Goal: Book appointment/travel/reservation

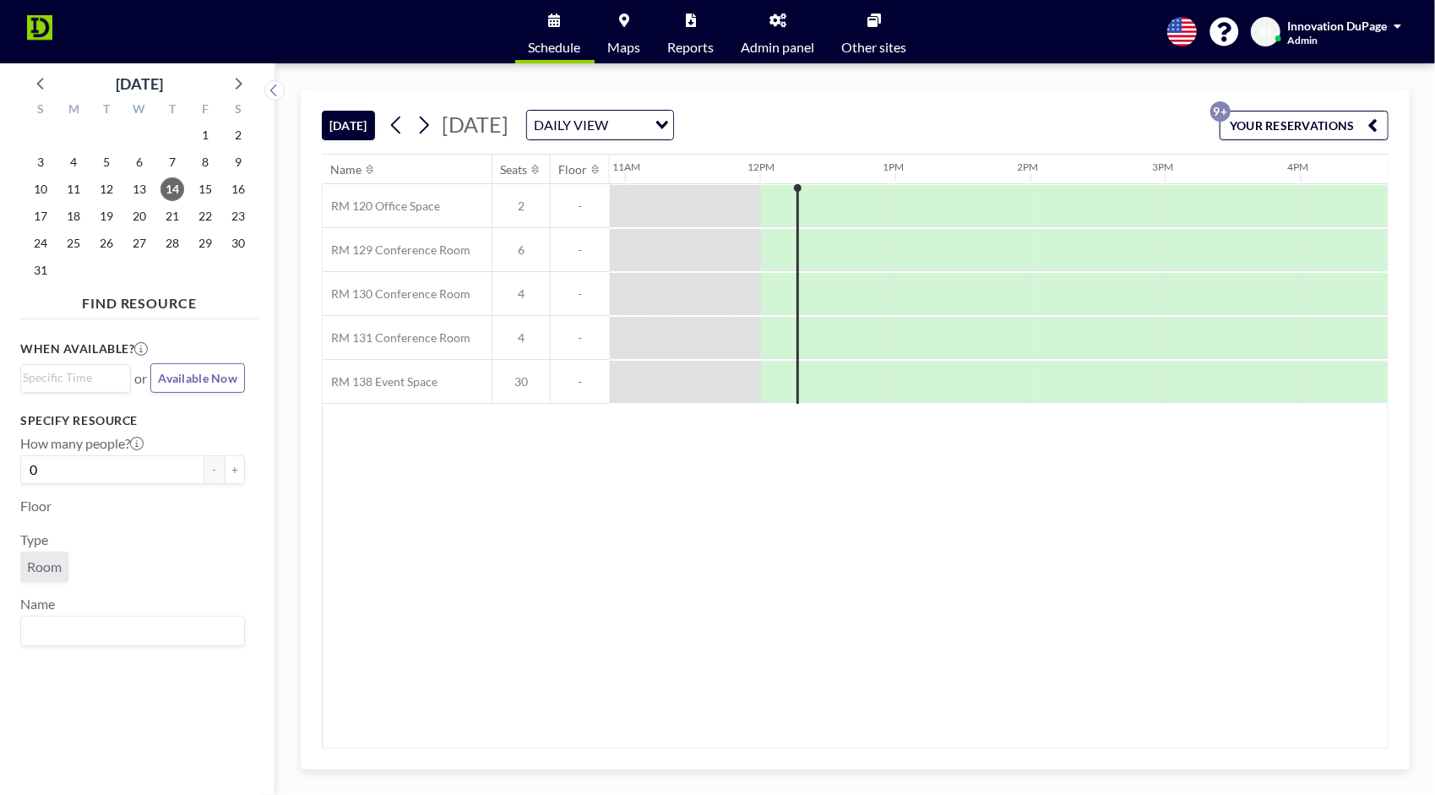
scroll to position [0, 1487]
click at [235, 91] on icon at bounding box center [237, 83] width 22 height 22
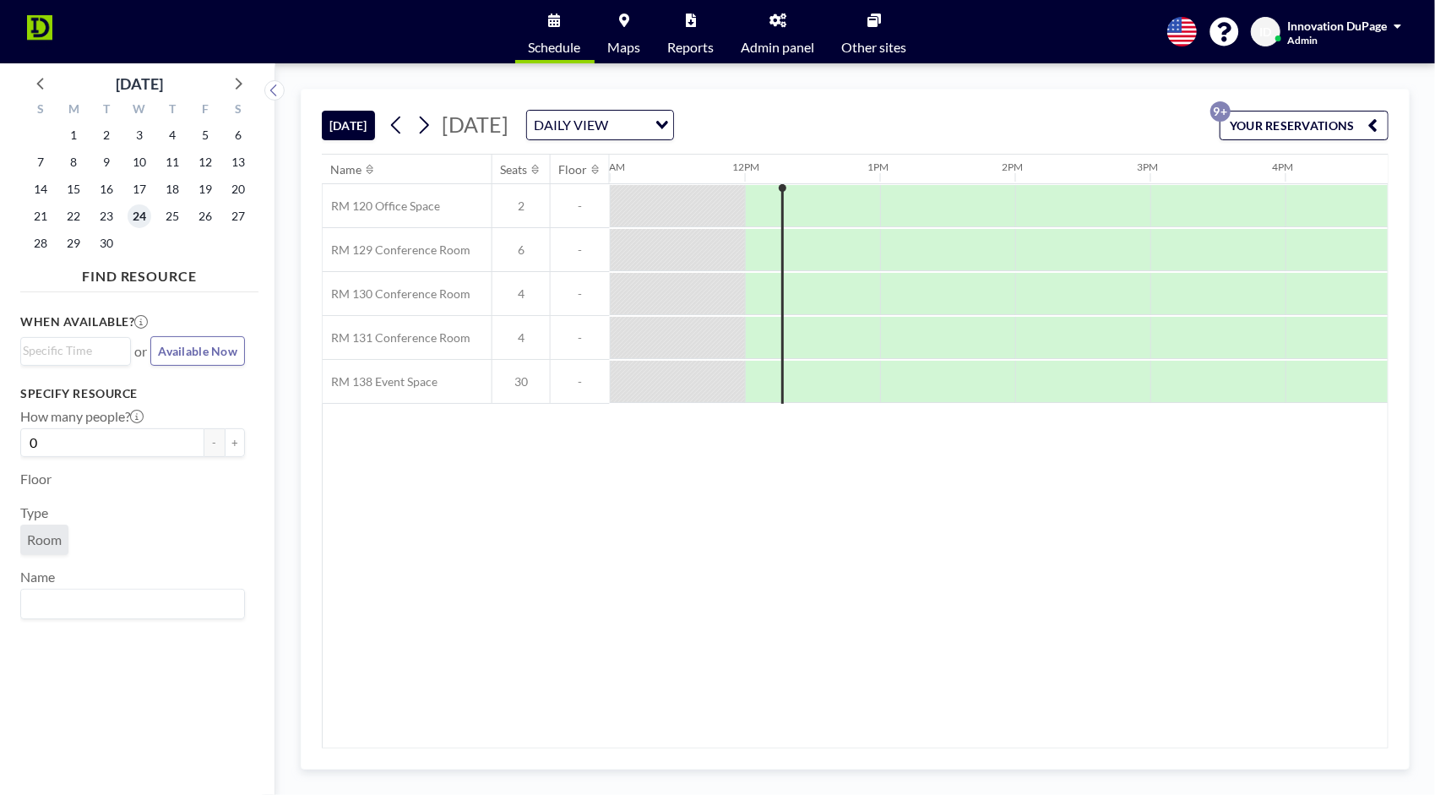
click at [132, 213] on span "24" at bounding box center [140, 216] width 24 height 24
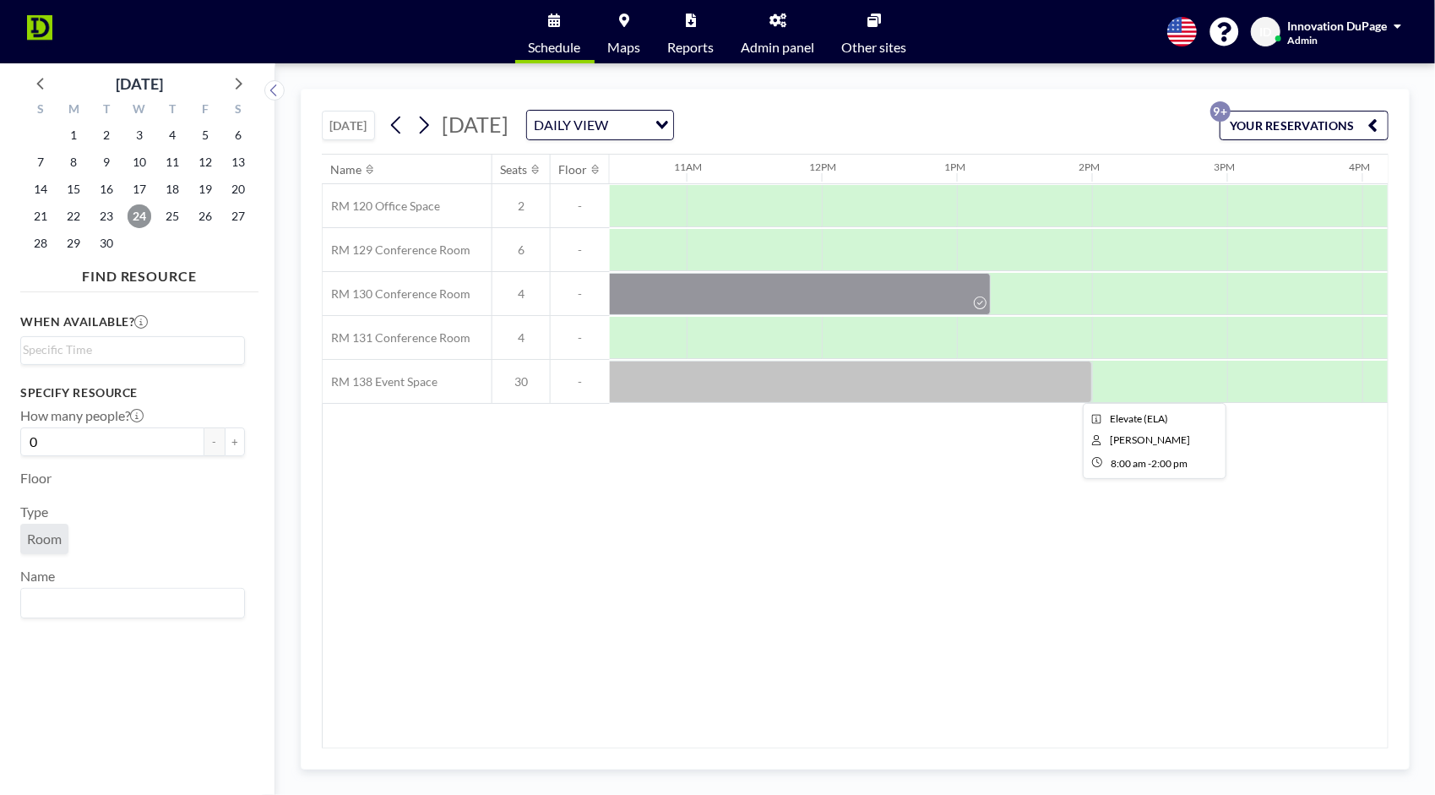
scroll to position [0, 1412]
click at [1009, 377] on div at bounding box center [684, 382] width 811 height 42
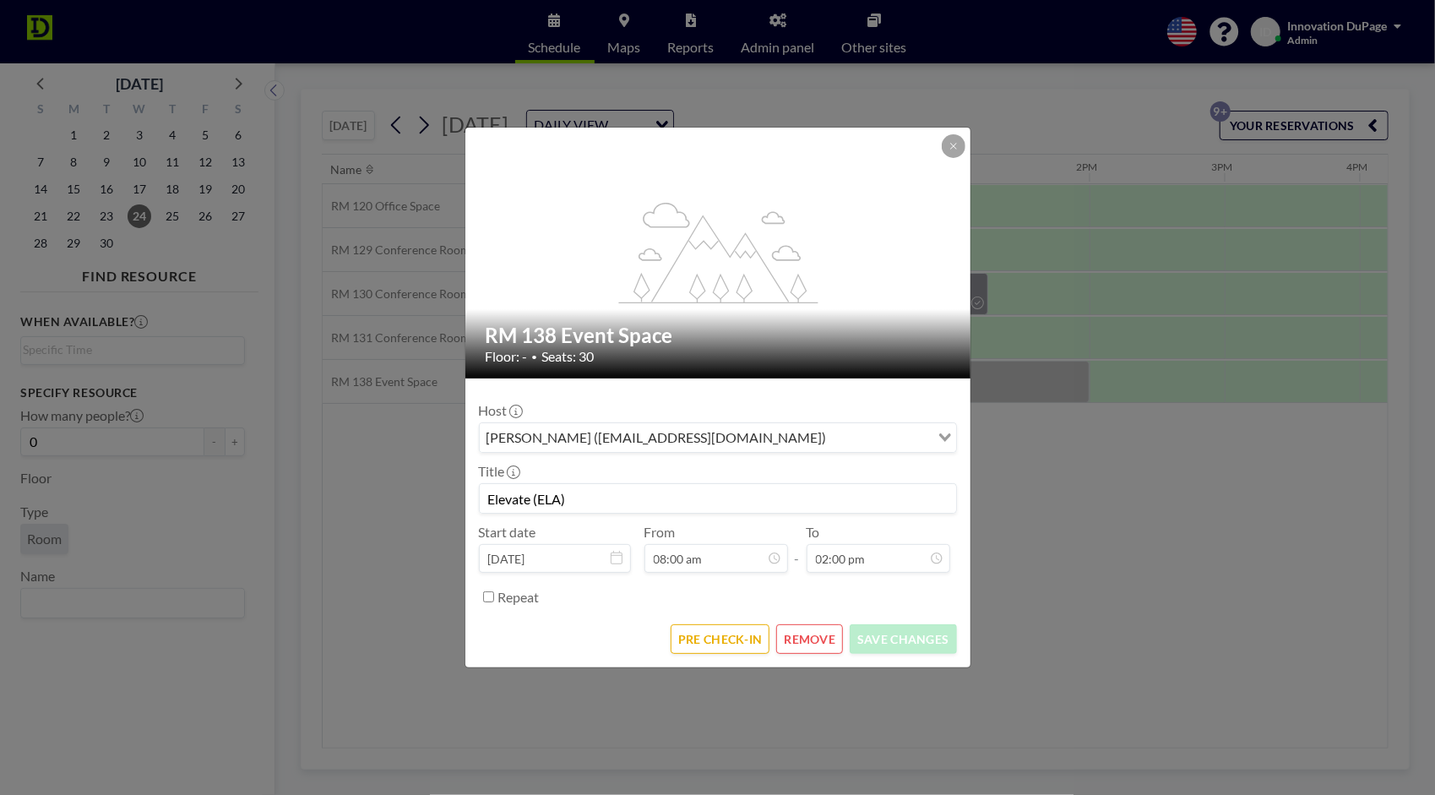
click at [828, 645] on button "REMOVE" at bounding box center [809, 639] width 67 height 30
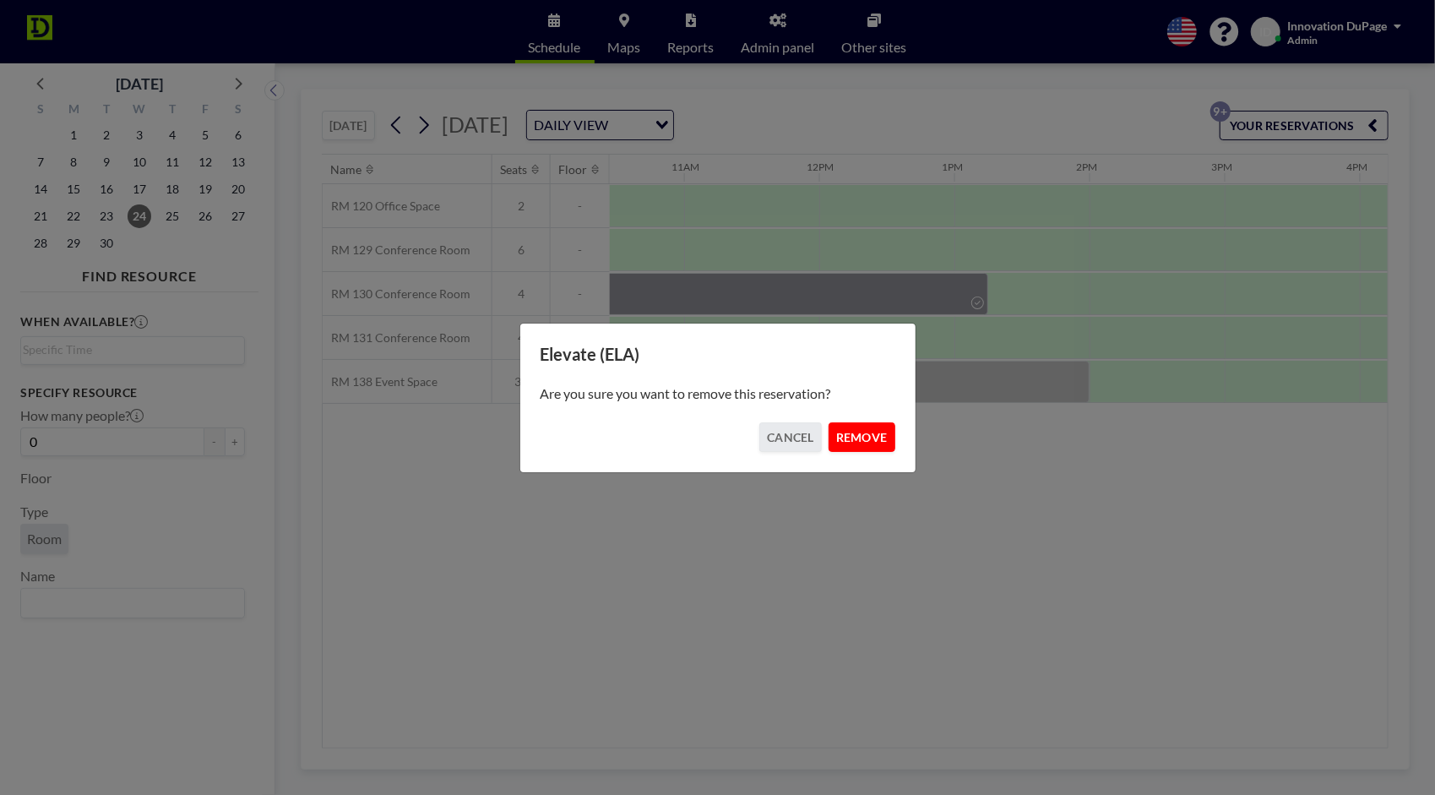
click at [890, 433] on button "REMOVE" at bounding box center [862, 437] width 67 height 30
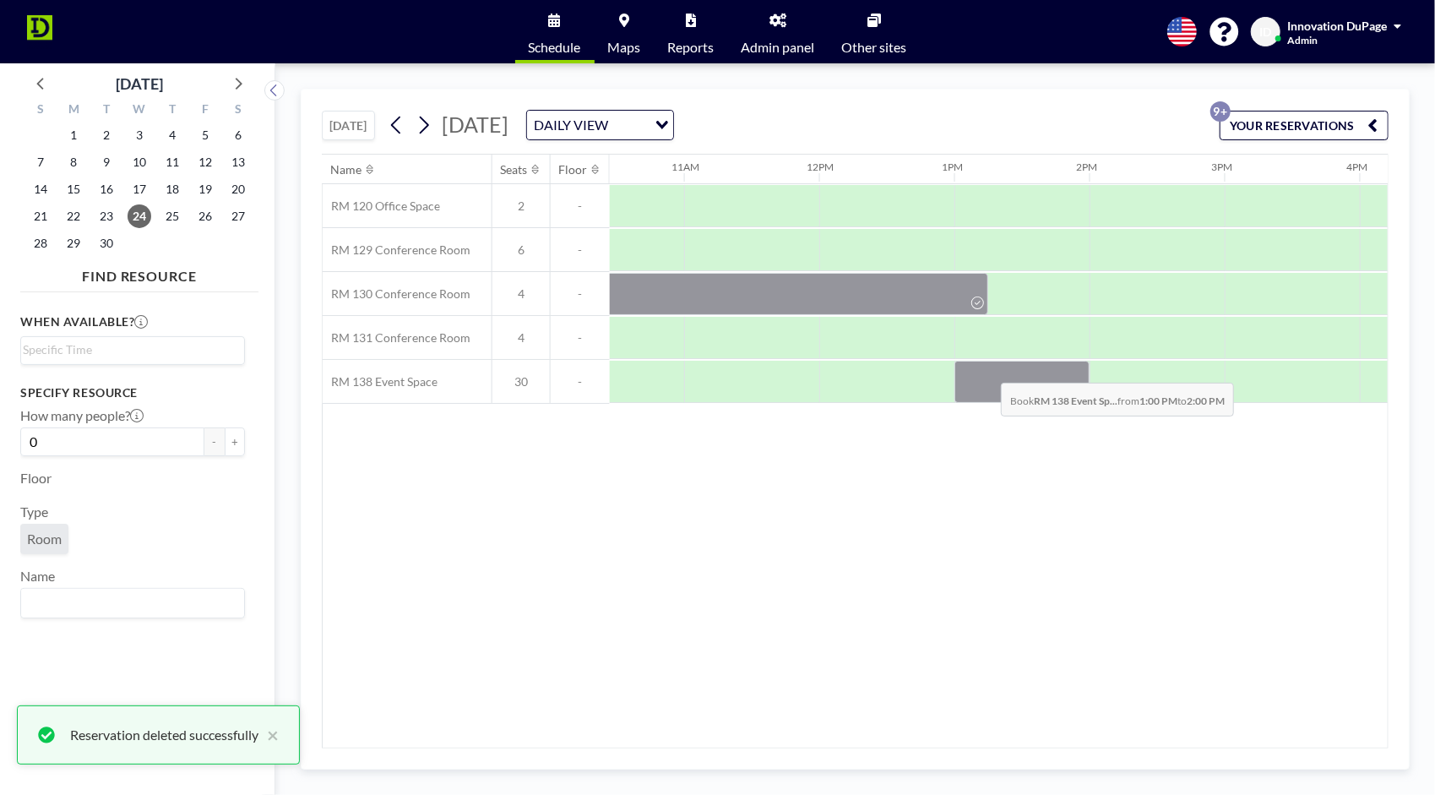
click at [988, 368] on div at bounding box center [1022, 382] width 135 height 42
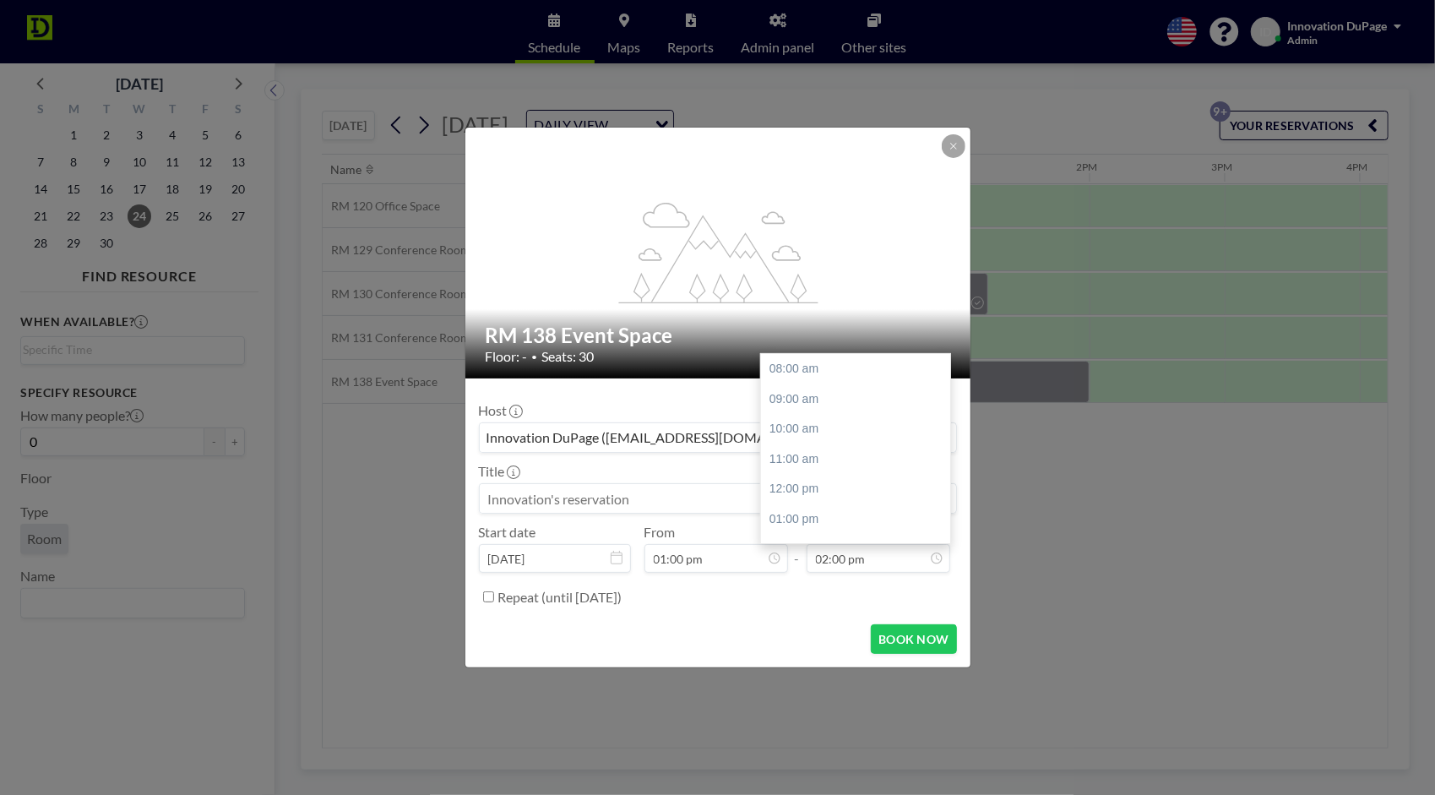
scroll to position [181, 0]
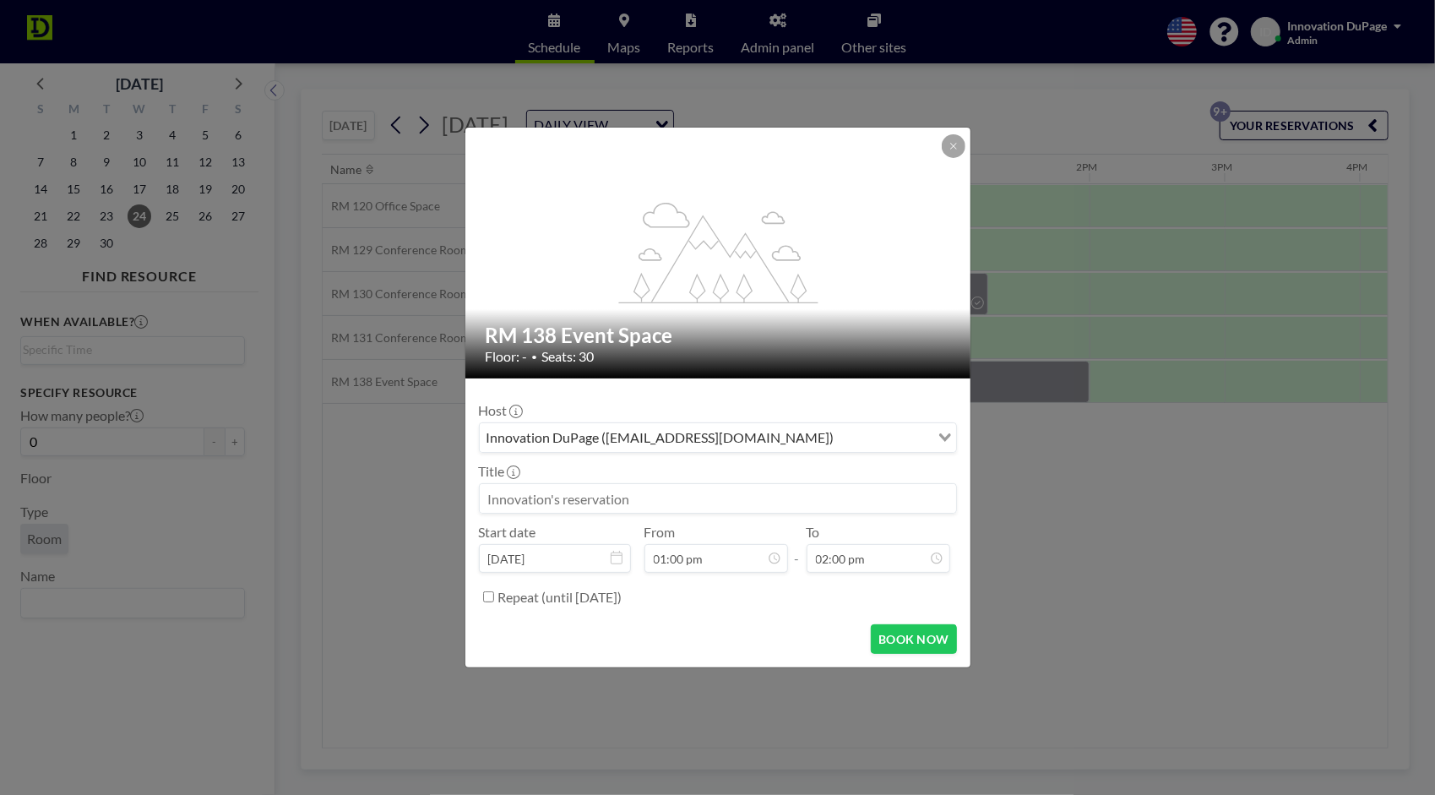
click at [893, 503] on input at bounding box center [718, 498] width 476 height 29
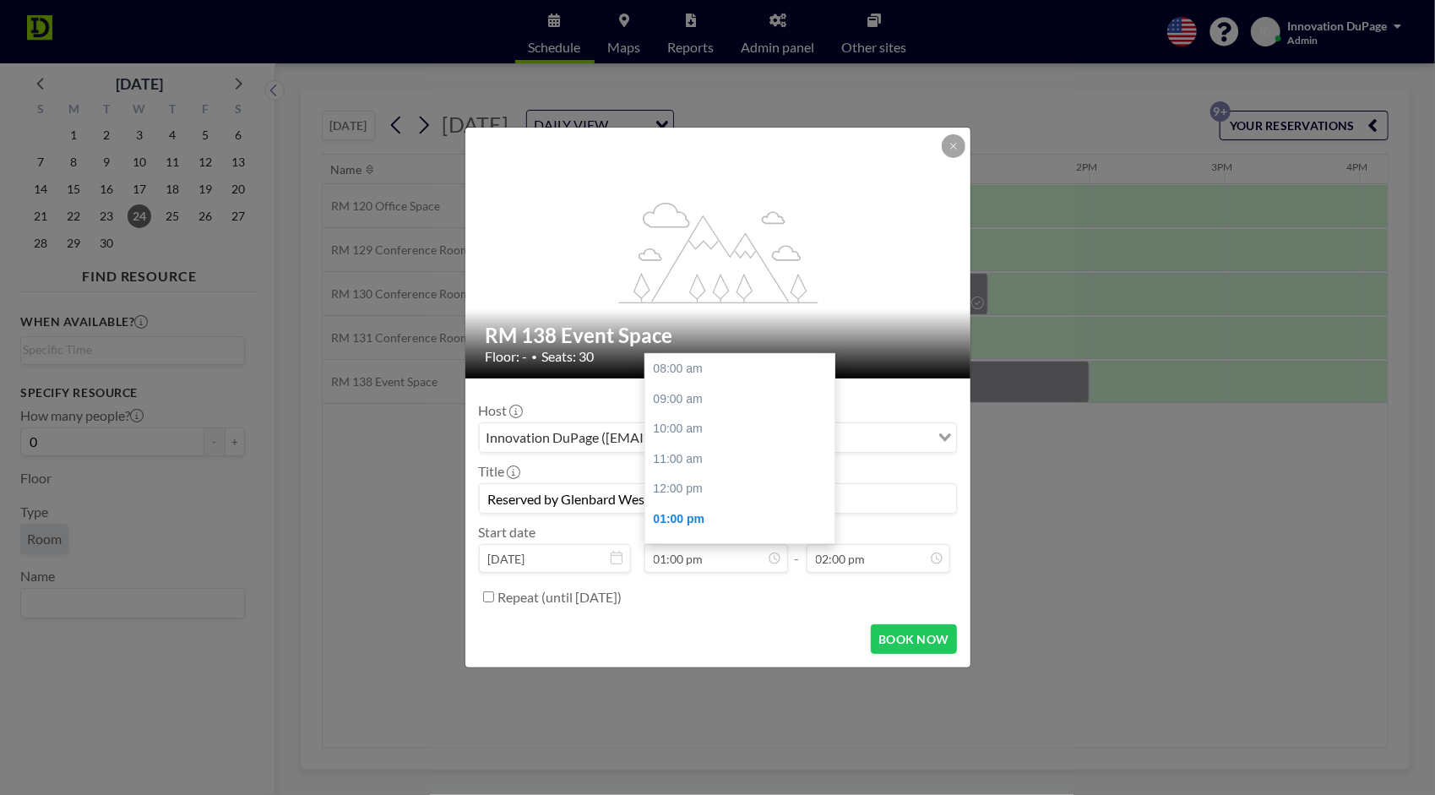
scroll to position [150, 0]
type input "Reserved by Glenbard West Students"
click at [677, 563] on input "01:00 pm" at bounding box center [717, 558] width 144 height 29
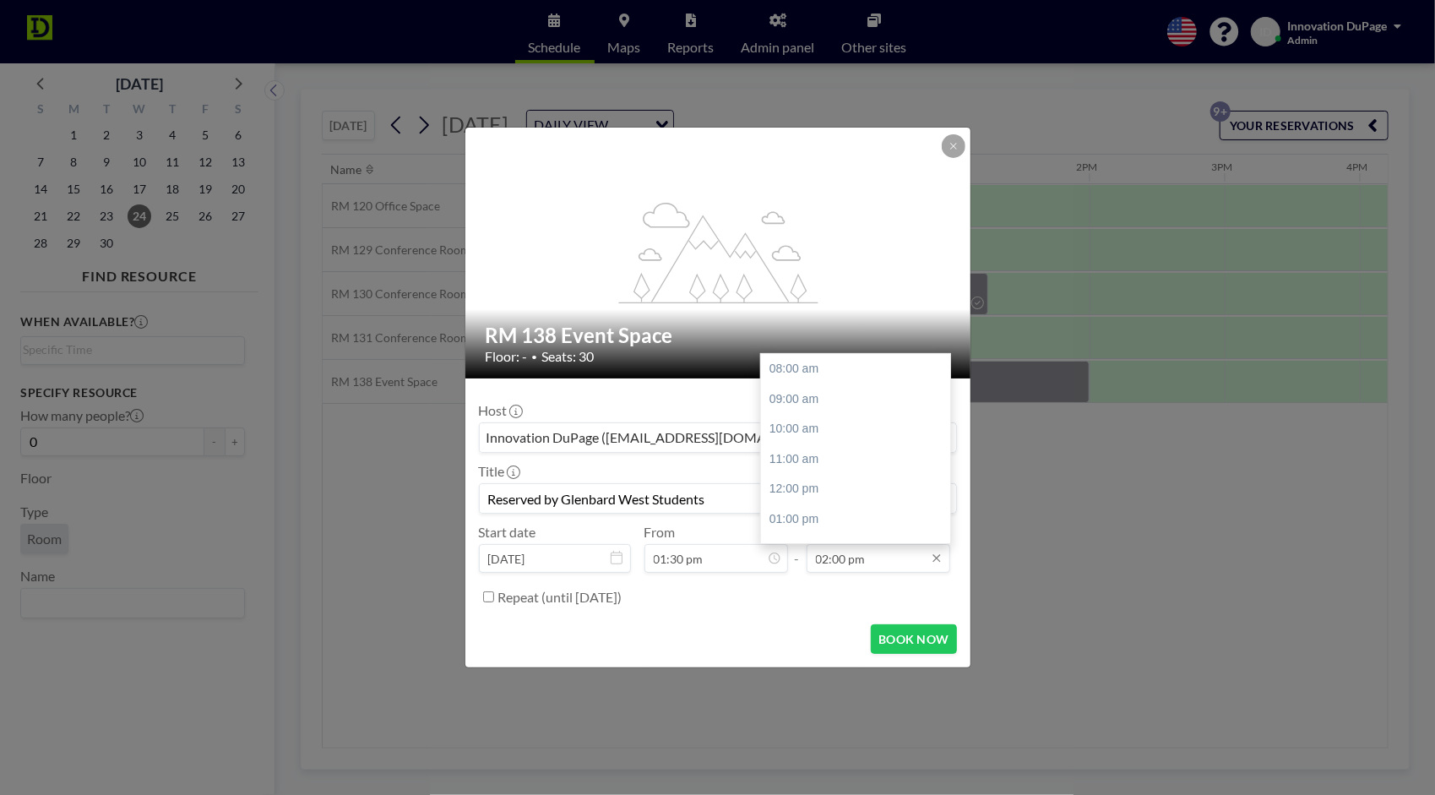
scroll to position [181, 0]
type input "01:30 pm"
click at [859, 561] on input "02:00 pm" at bounding box center [879, 558] width 144 height 29
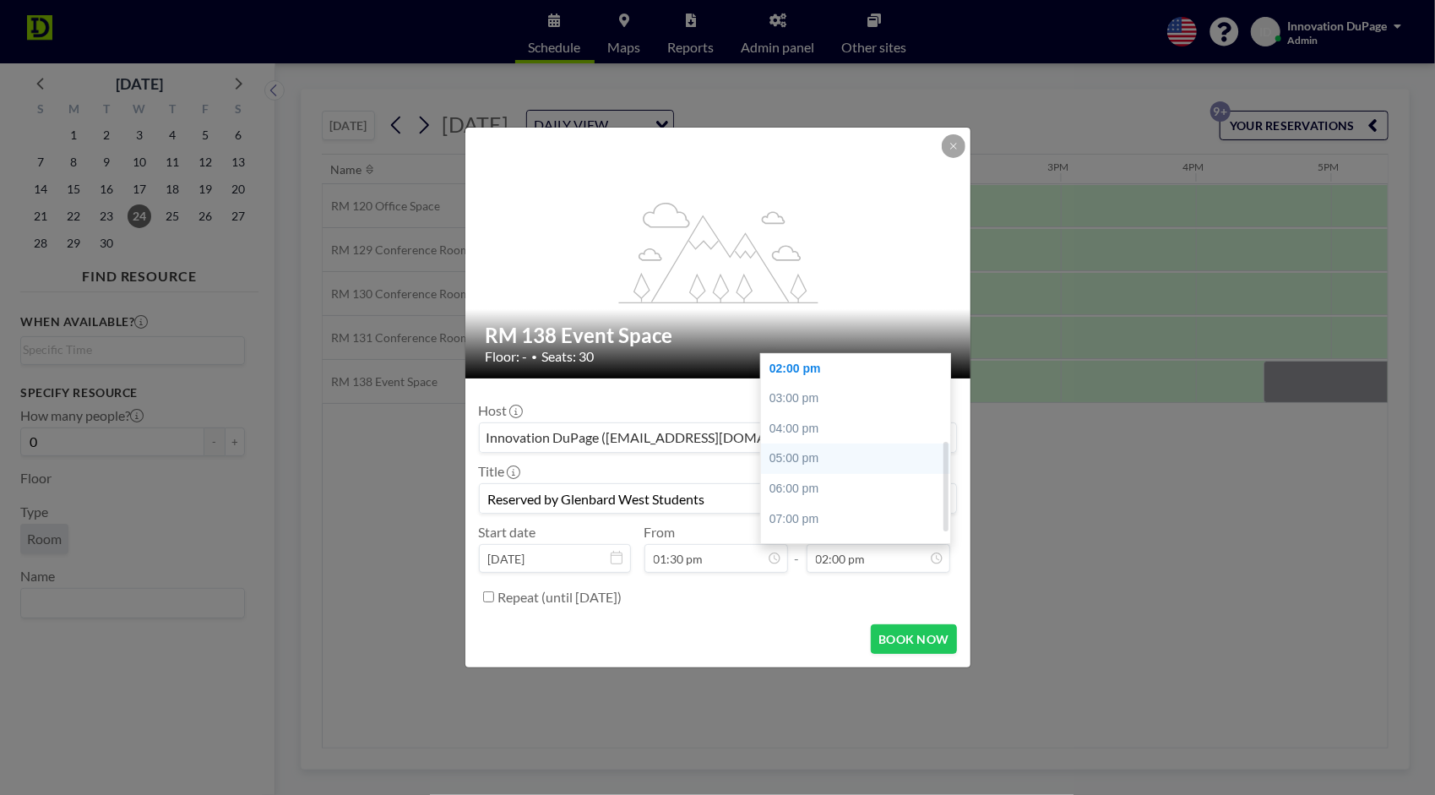
scroll to position [0, 1622]
click at [852, 399] on div "03:00 pm" at bounding box center [860, 399] width 198 height 30
type input "03:00 pm"
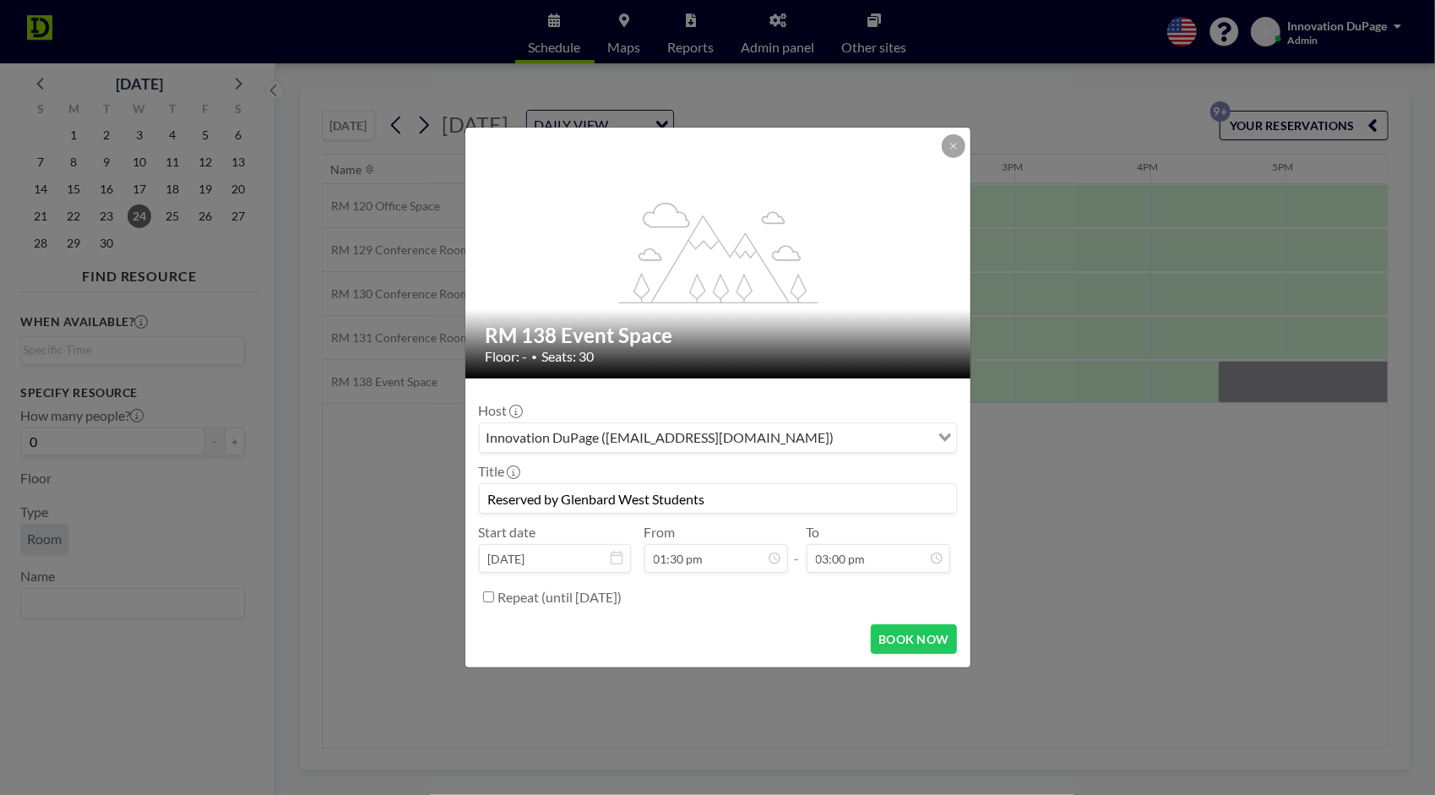
scroll to position [201, 0]
click at [906, 639] on button "BOOK NOW" at bounding box center [913, 639] width 85 height 30
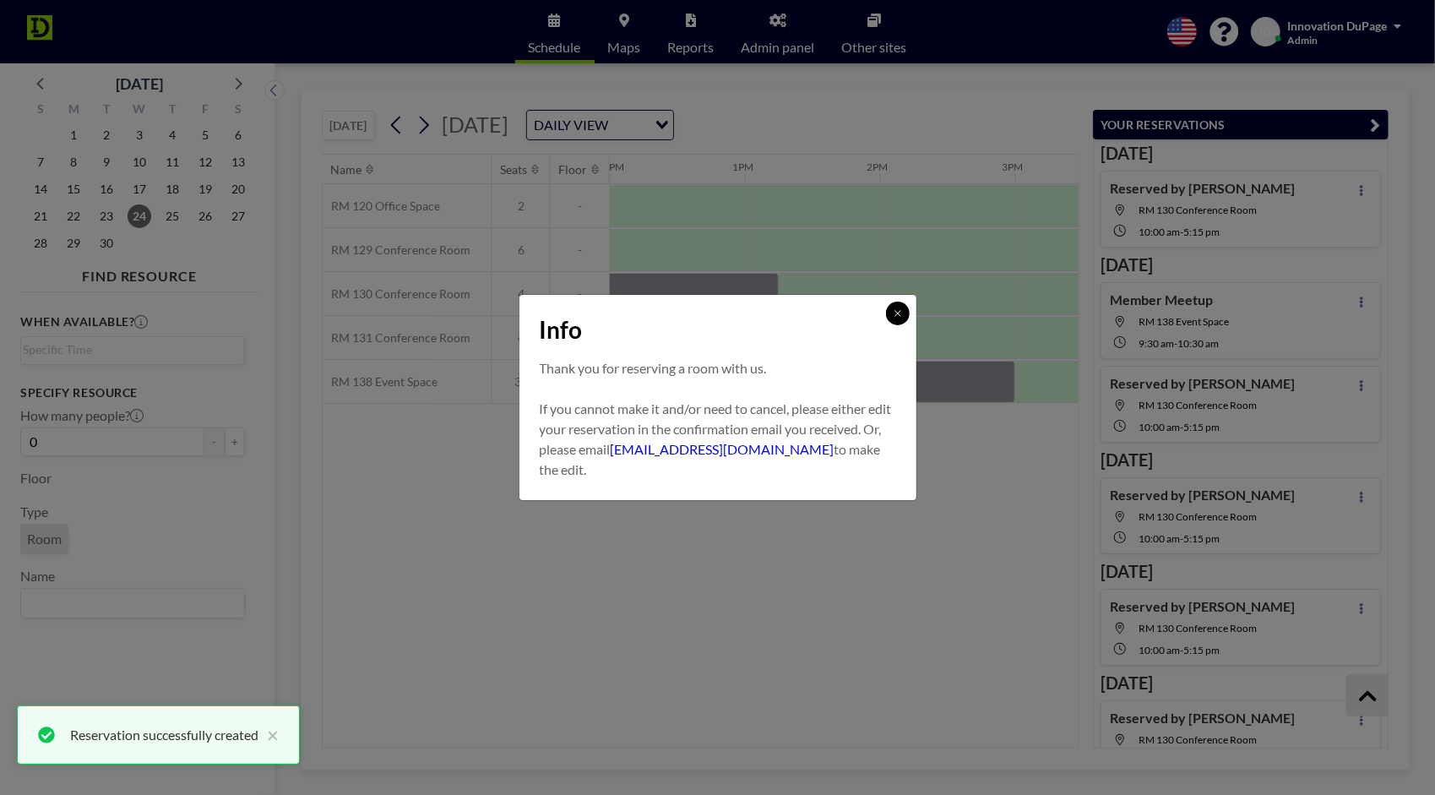
scroll to position [441, 0]
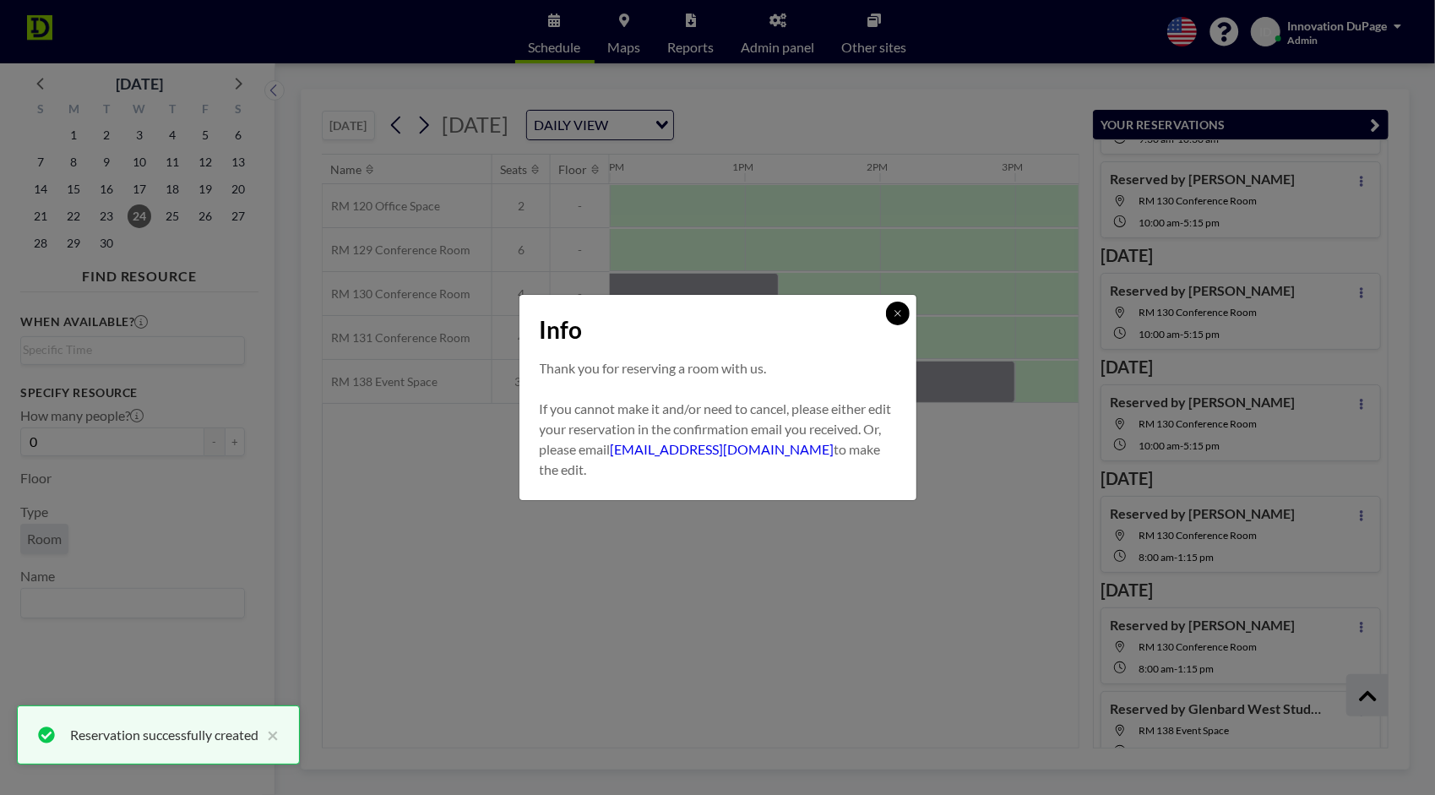
click at [902, 315] on button at bounding box center [898, 314] width 24 height 24
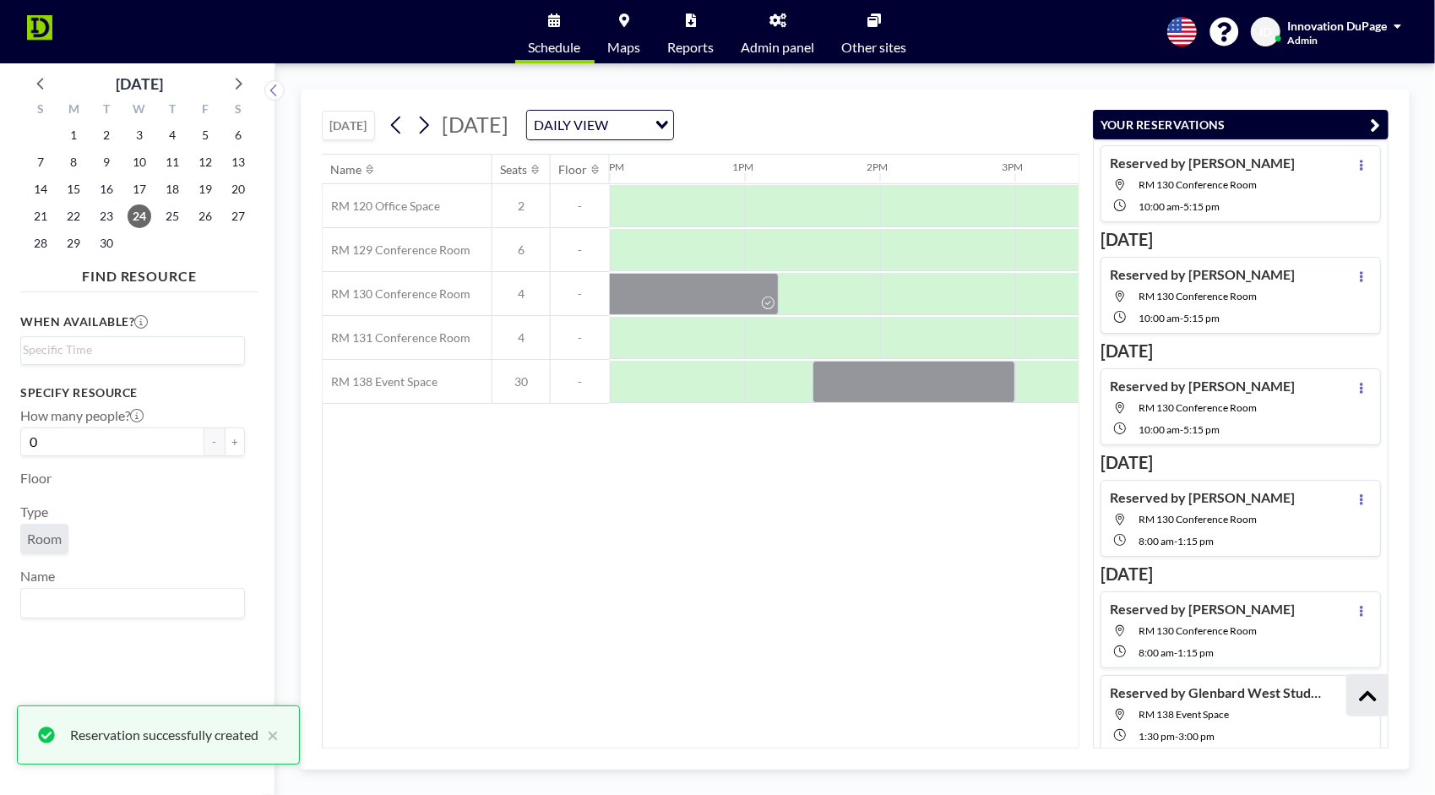
click at [1378, 118] on icon "button" at bounding box center [1376, 125] width 10 height 20
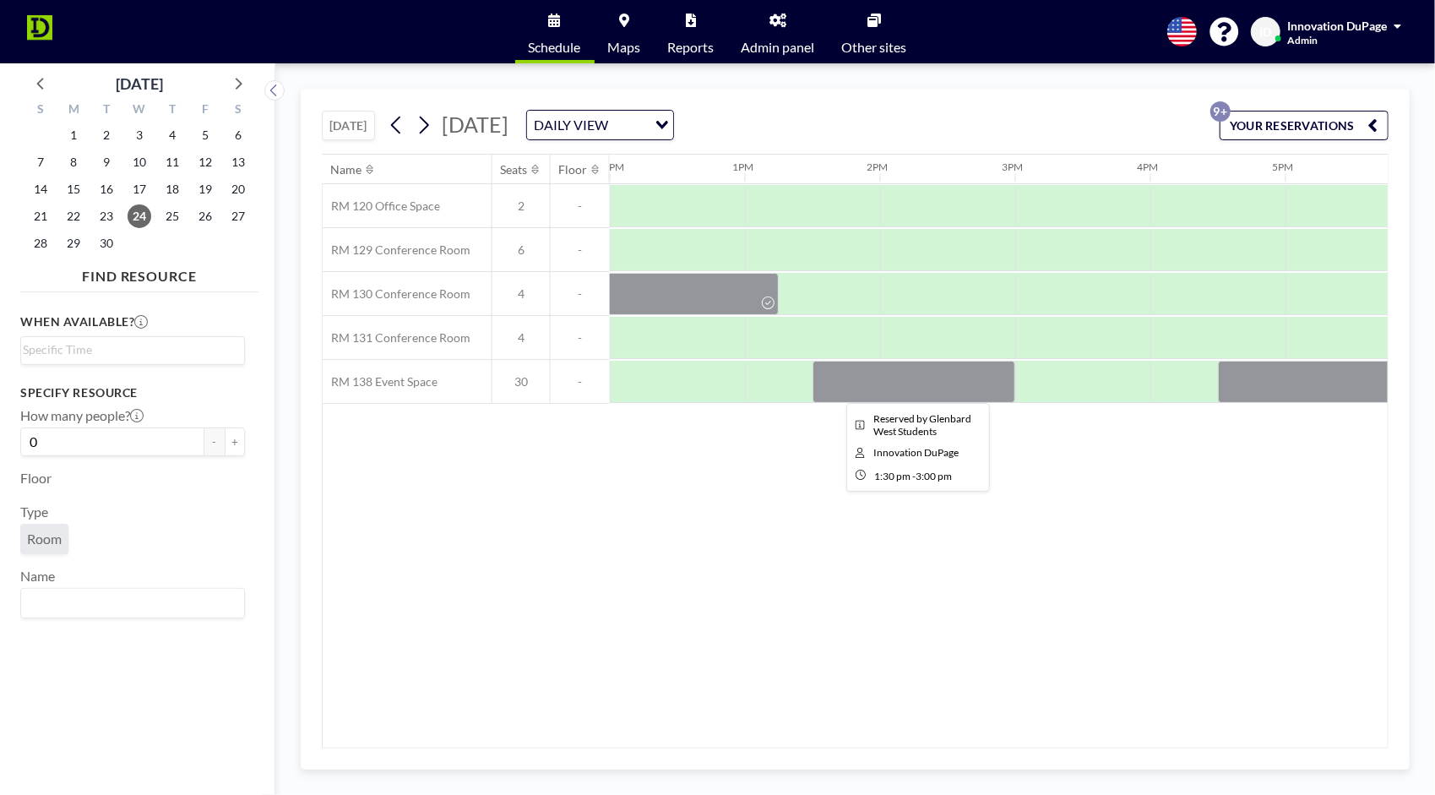
click at [996, 392] on div at bounding box center [914, 382] width 203 height 42
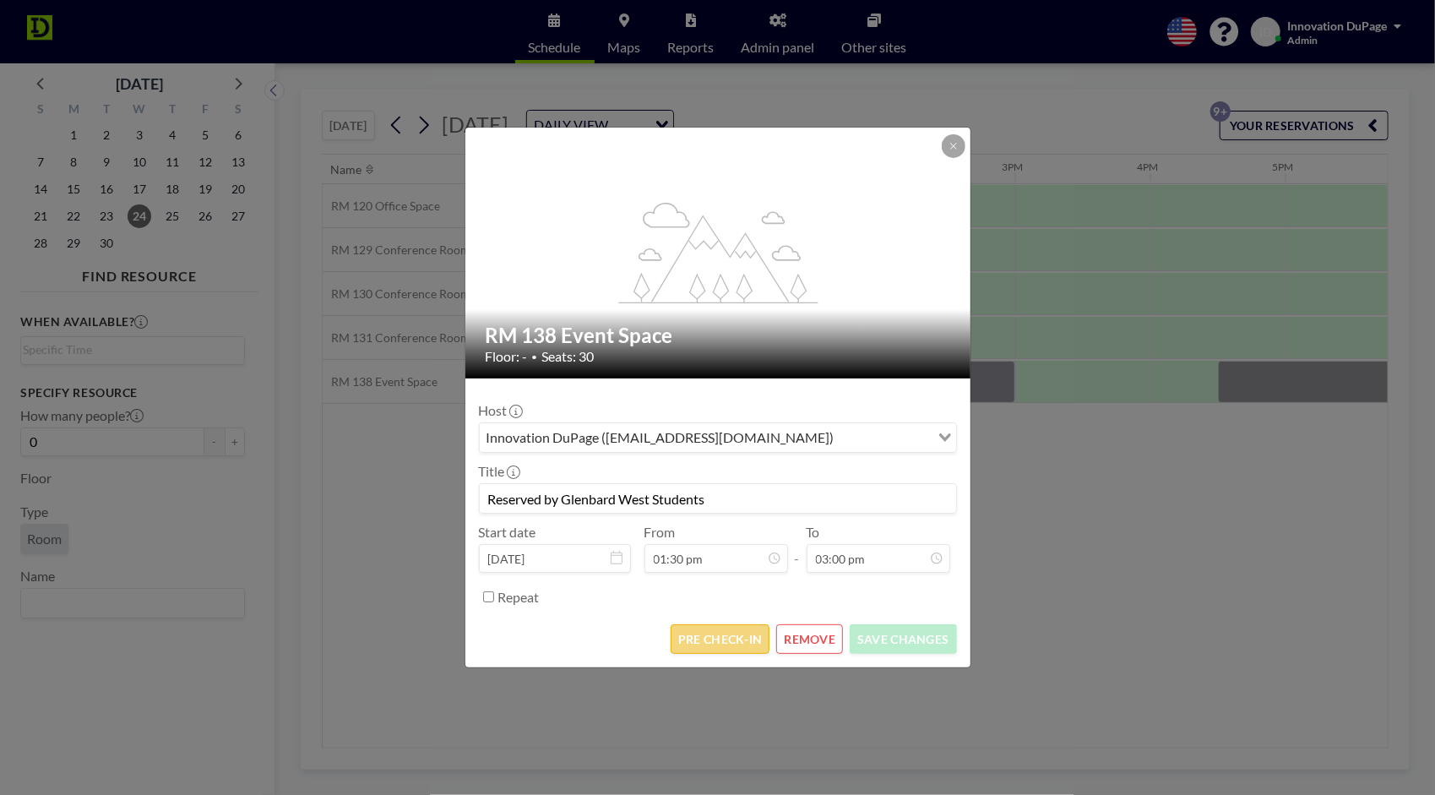
scroll to position [201, 0]
click at [751, 630] on button "PRE CHECK-IN" at bounding box center [720, 639] width 99 height 30
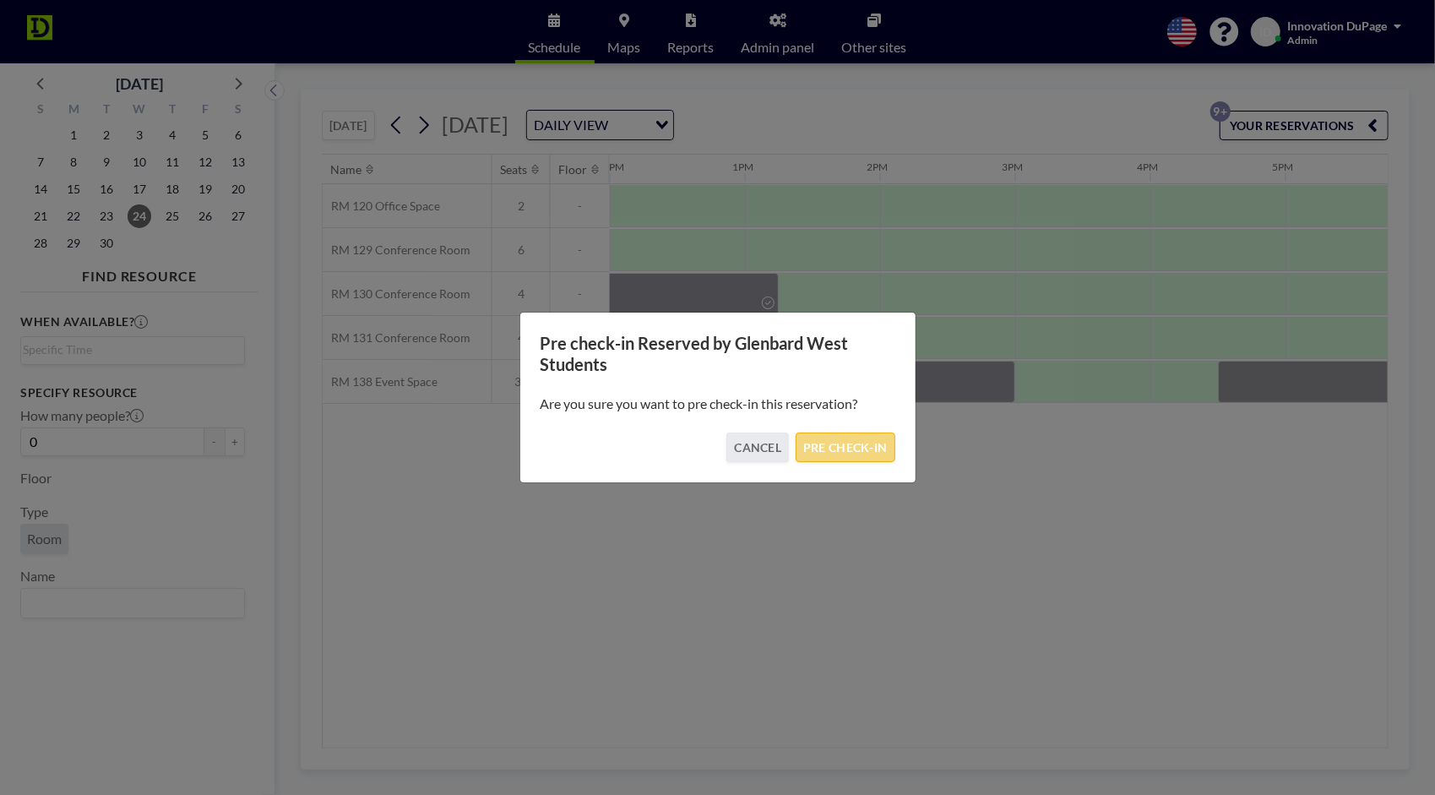
click at [862, 433] on button "PRE CHECK-IN" at bounding box center [845, 448] width 99 height 30
